Goal: Task Accomplishment & Management: Manage account settings

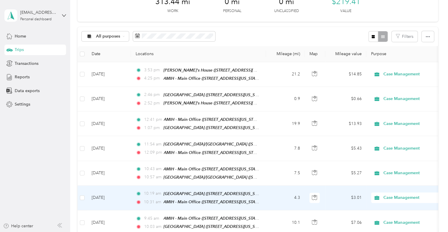
scroll to position [118, 0]
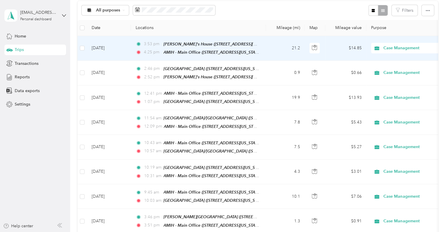
click at [277, 48] on td "21.2" at bounding box center [285, 48] width 39 height 25
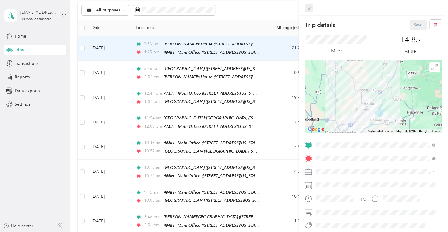
click at [309, 9] on icon at bounding box center [309, 8] width 3 height 3
